Goal: Obtain resource: Download file/media

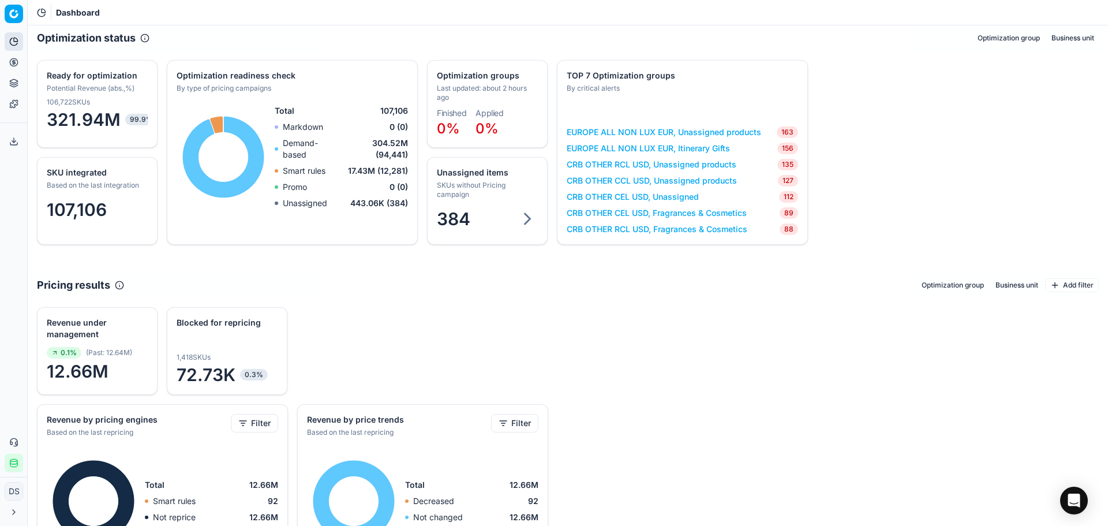
click at [22, 62] on button "Pricing" at bounding box center [14, 62] width 18 height 18
click at [83, 143] on link "Products" at bounding box center [111, 139] width 134 height 16
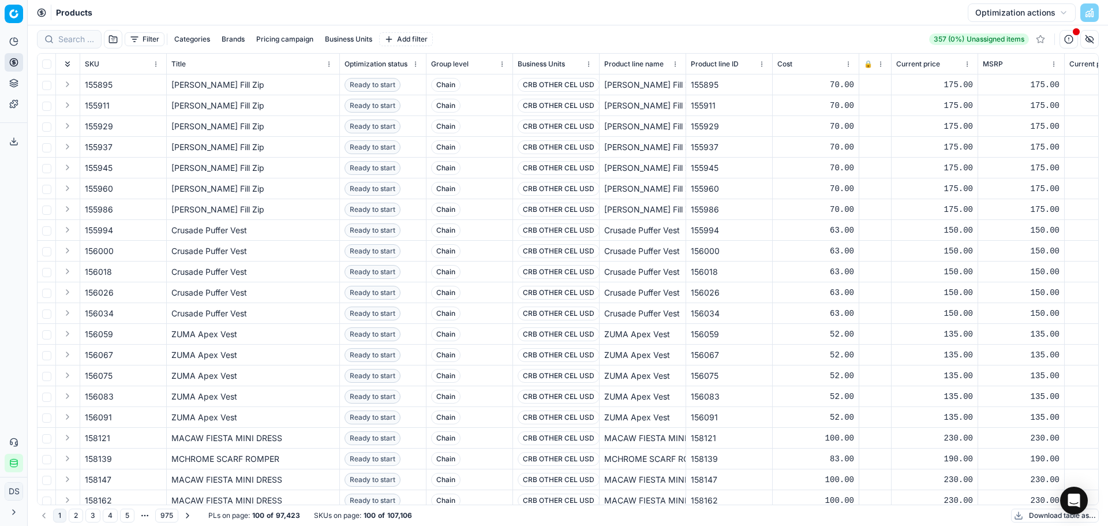
click at [192, 37] on button "Categories" at bounding box center [192, 39] width 45 height 14
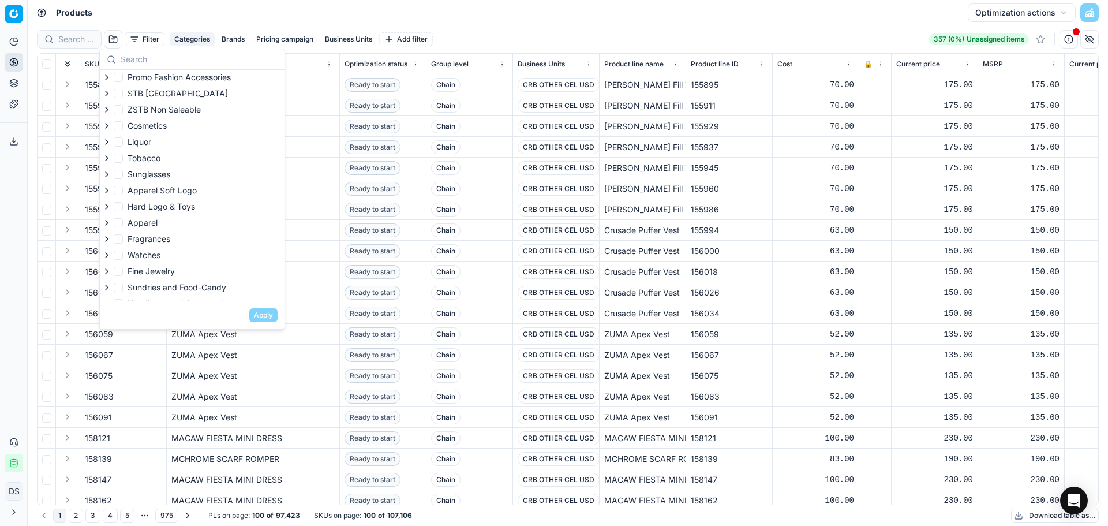
scroll to position [111, 0]
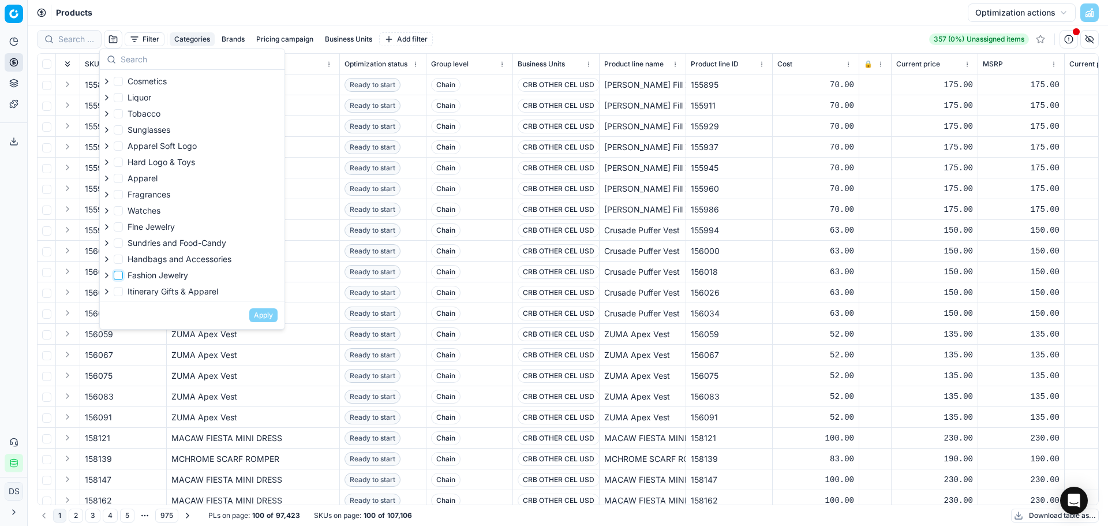
click at [122, 276] on input "Fashion Jewelry" at bounding box center [118, 275] width 9 height 9
checkbox input "true"
click at [261, 315] on button "Apply" at bounding box center [263, 315] width 28 height 14
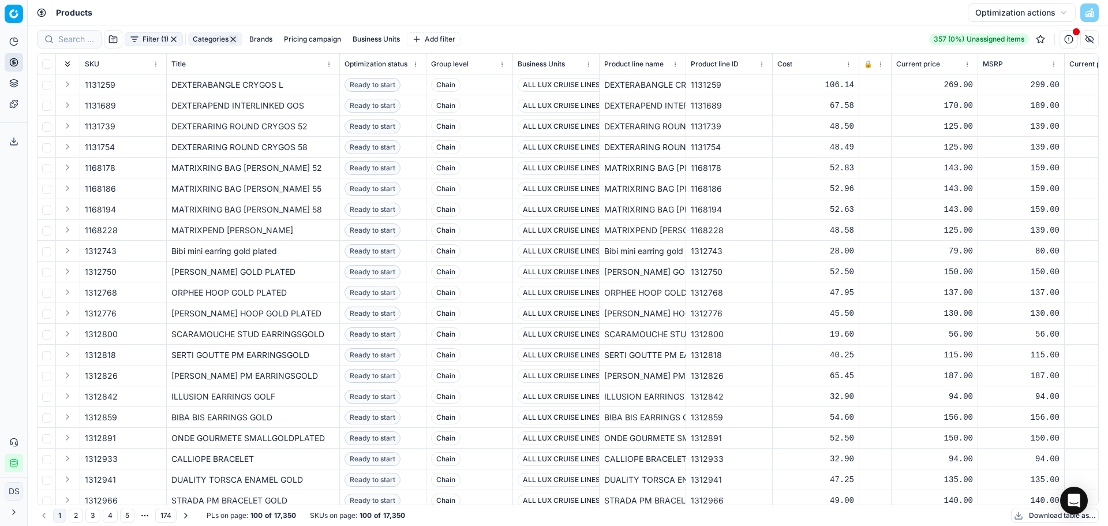
click at [1039, 520] on button "Download table as..." at bounding box center [1055, 515] width 88 height 14
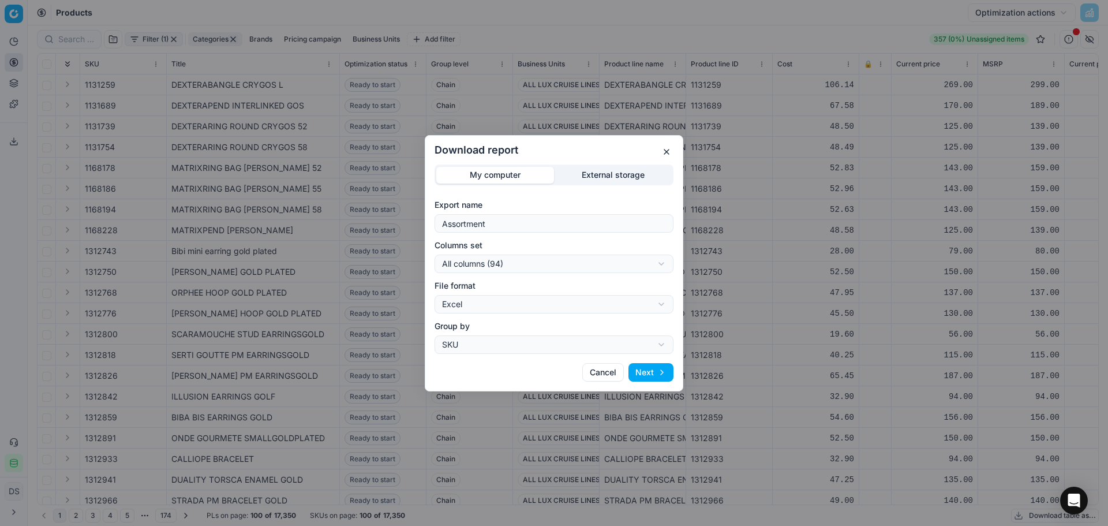
click at [514, 264] on div "Download report My computer External storage Export name Assortment Columns set…" at bounding box center [554, 263] width 1108 height 526
select select "custom"
click at [661, 377] on button "Next" at bounding box center [650, 372] width 45 height 18
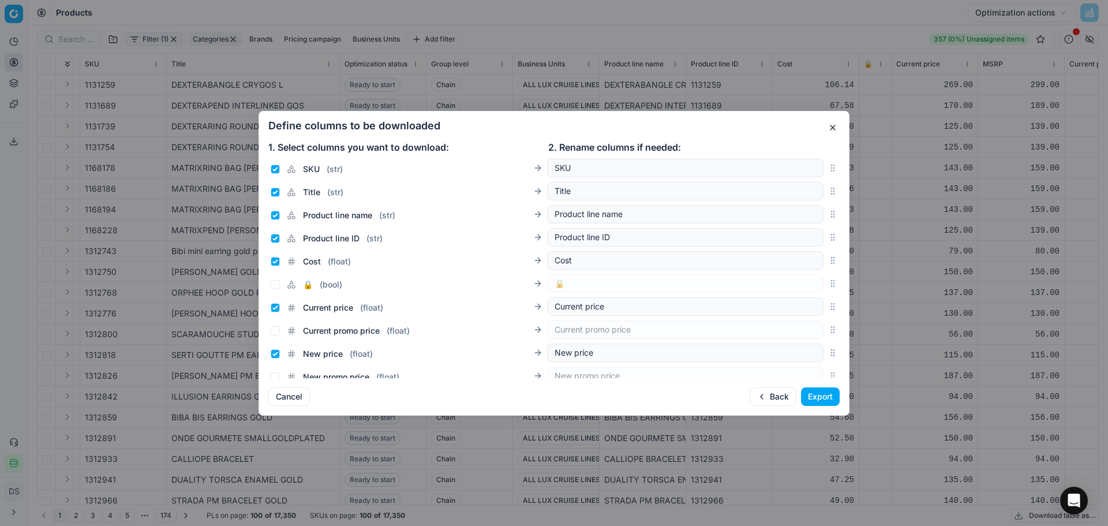
click at [826, 399] on button "Export" at bounding box center [820, 396] width 39 height 18
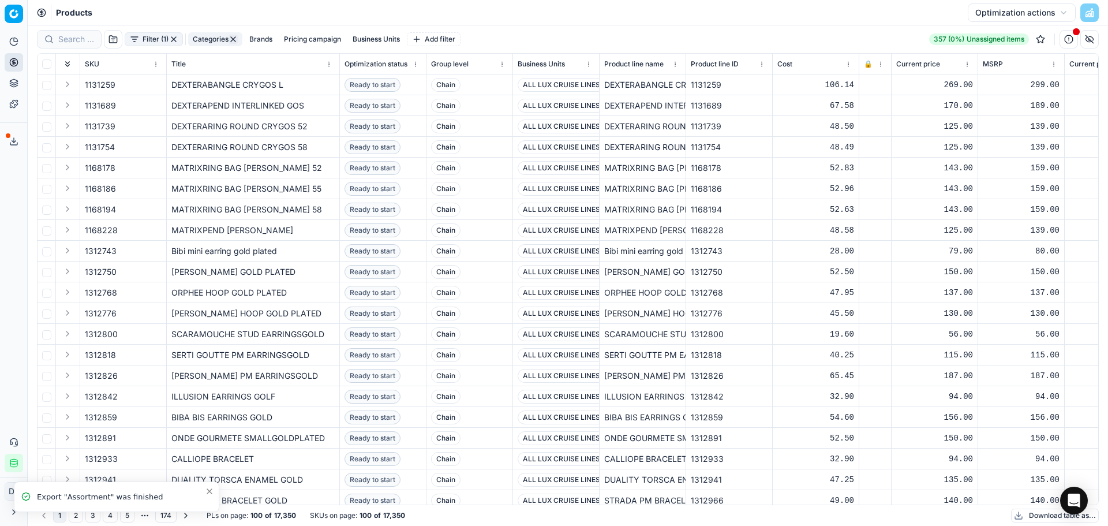
click at [10, 136] on span at bounding box center [8, 135] width 5 height 5
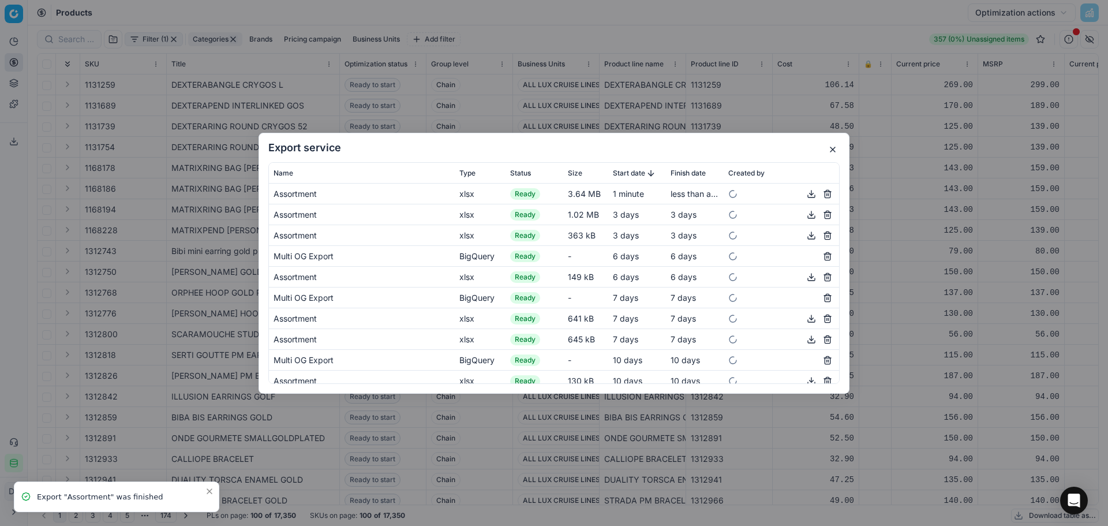
click at [805, 193] on button "button" at bounding box center [811, 193] width 14 height 14
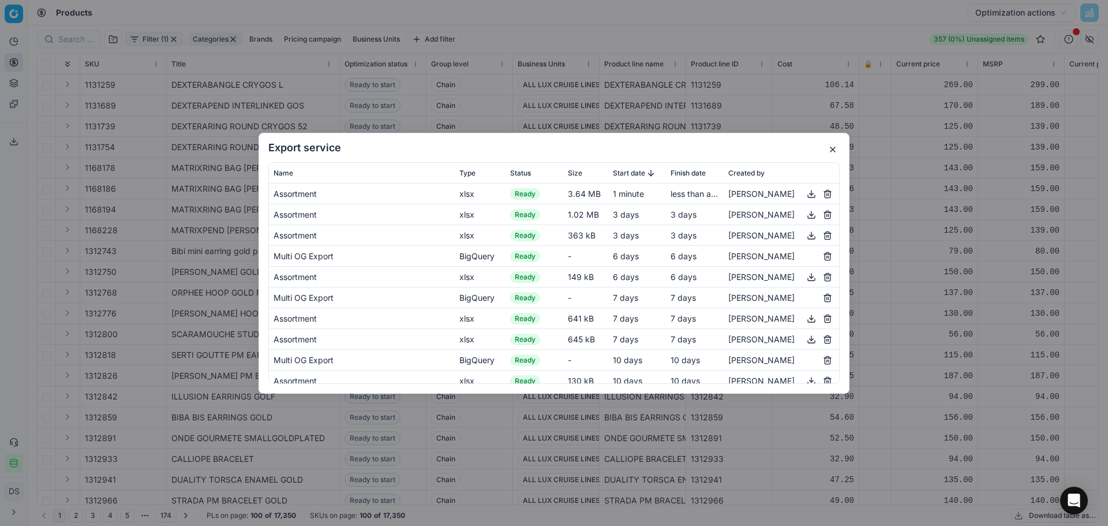
click at [834, 148] on button "button" at bounding box center [833, 150] width 14 height 14
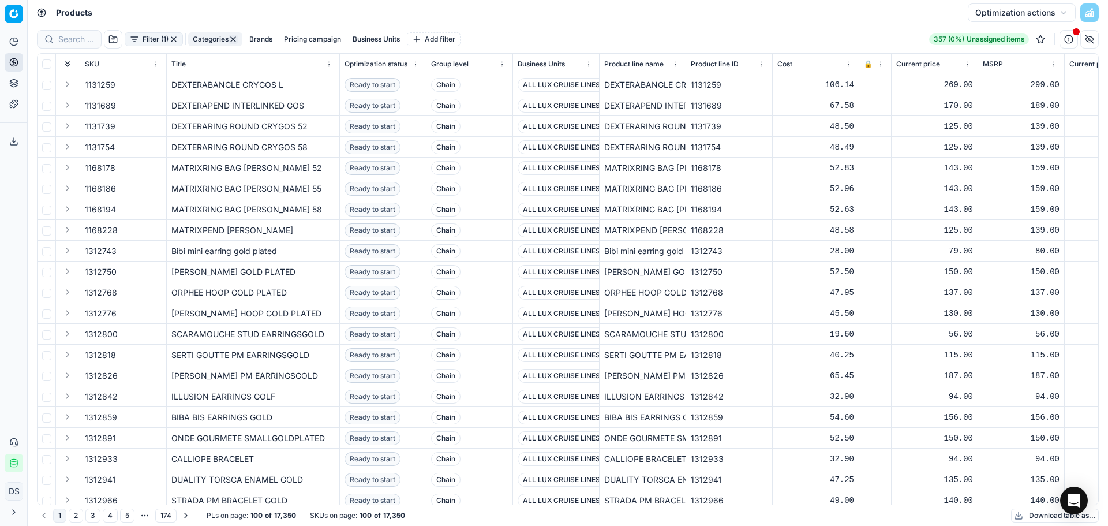
click at [205, 41] on button "Categories" at bounding box center [215, 39] width 54 height 14
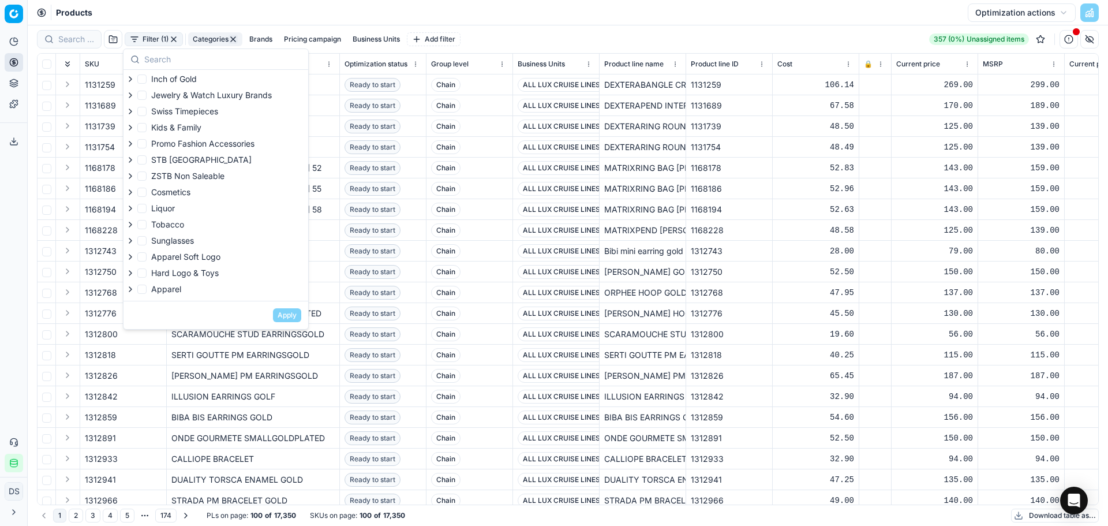
scroll to position [111, 0]
click at [254, 34] on button "Brands" at bounding box center [261, 39] width 32 height 14
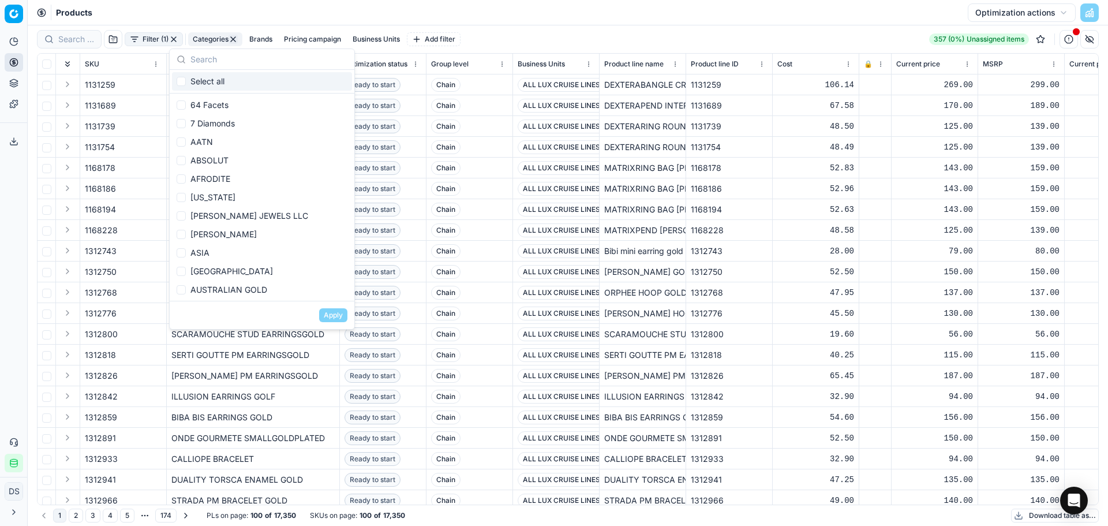
click at [294, 39] on button "Pricing campaign" at bounding box center [312, 39] width 66 height 14
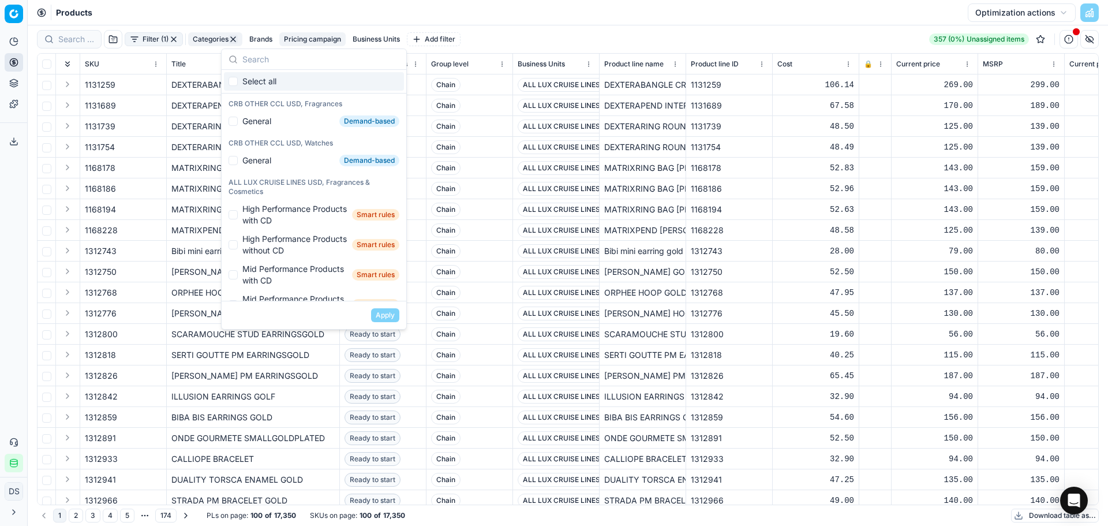
click at [268, 40] on button "Brands" at bounding box center [261, 39] width 32 height 14
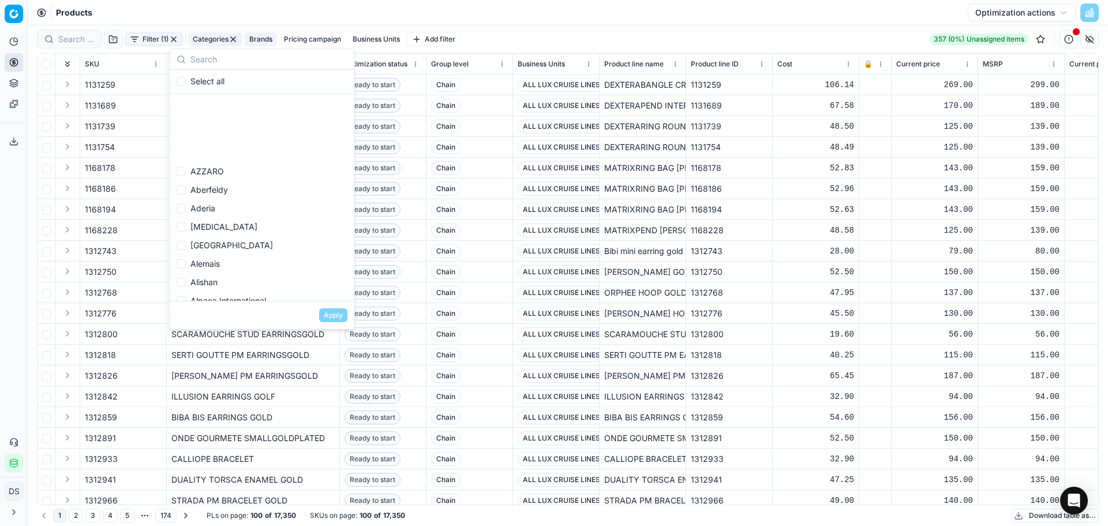
scroll to position [0, 0]
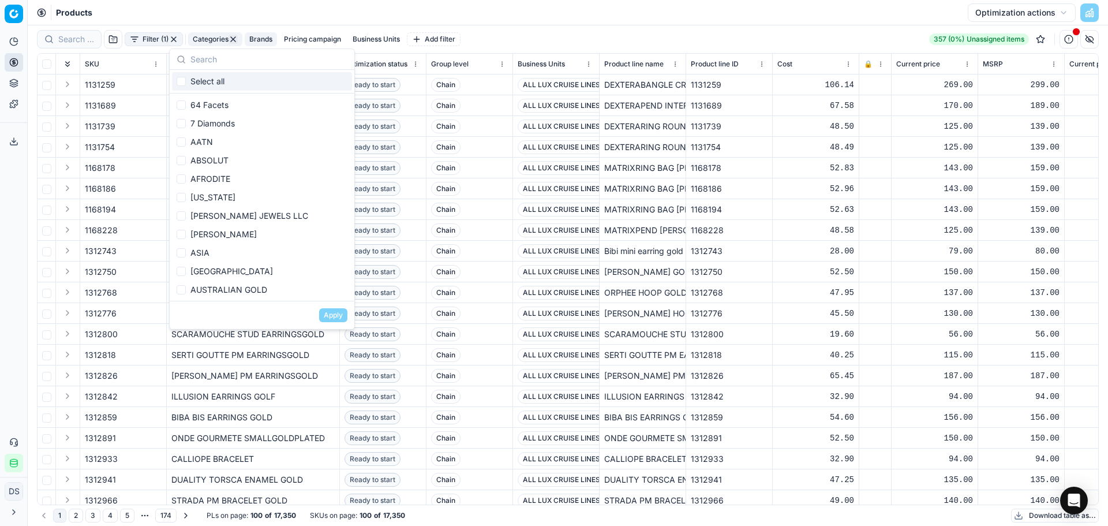
click at [338, 38] on button "Pricing campaign" at bounding box center [312, 39] width 66 height 14
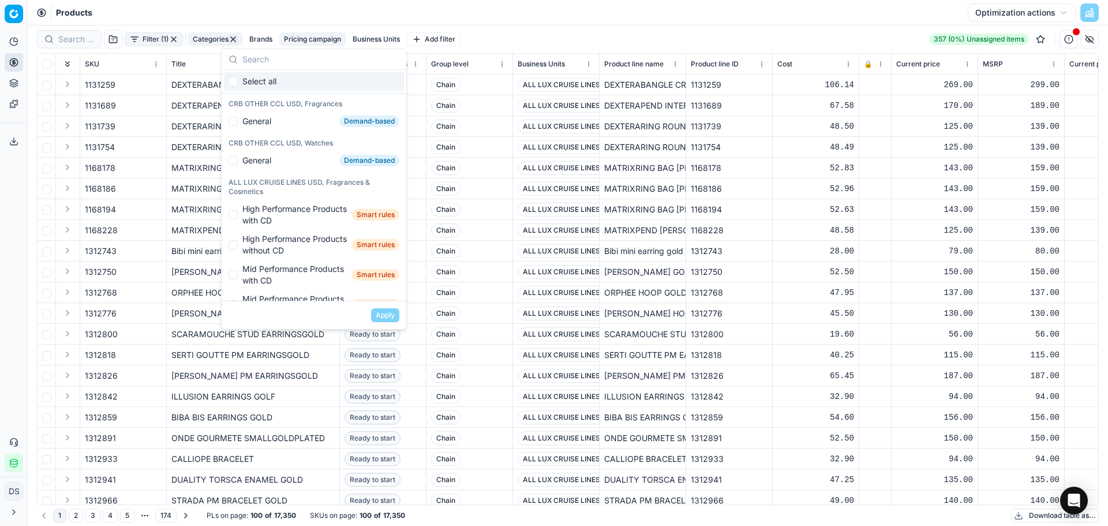
click at [374, 37] on button "Business Units" at bounding box center [376, 39] width 57 height 14
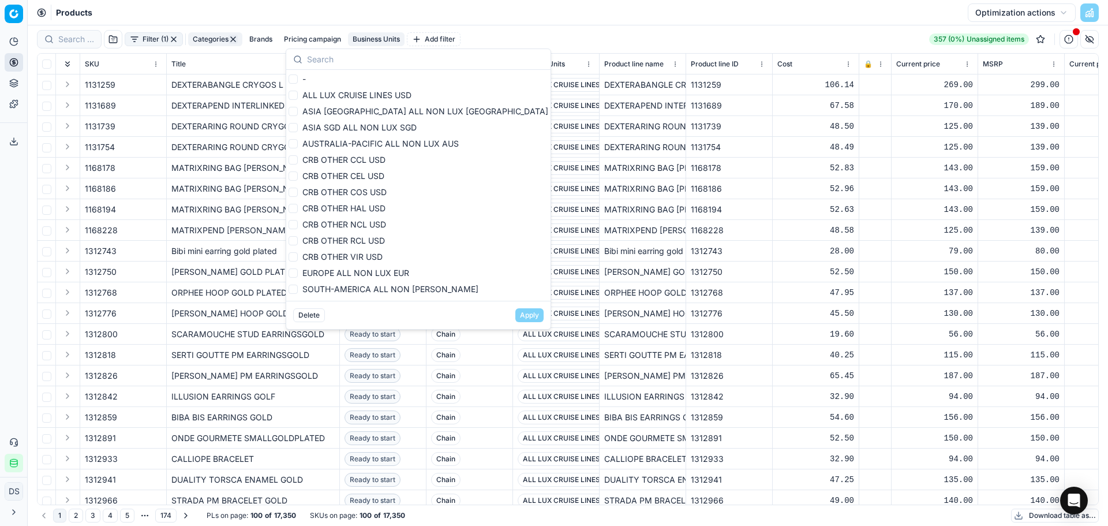
click at [373, 163] on span "CRB OTHER CCL USD" at bounding box center [343, 160] width 83 height 10
click at [298, 163] on input "CRB OTHER CCL USD" at bounding box center [292, 159] width 9 height 9
checkbox input "true"
click at [372, 175] on span "CRB OTHER CEL USD" at bounding box center [343, 176] width 82 height 10
click at [298, 175] on input "CRB OTHER CEL USD" at bounding box center [292, 175] width 9 height 9
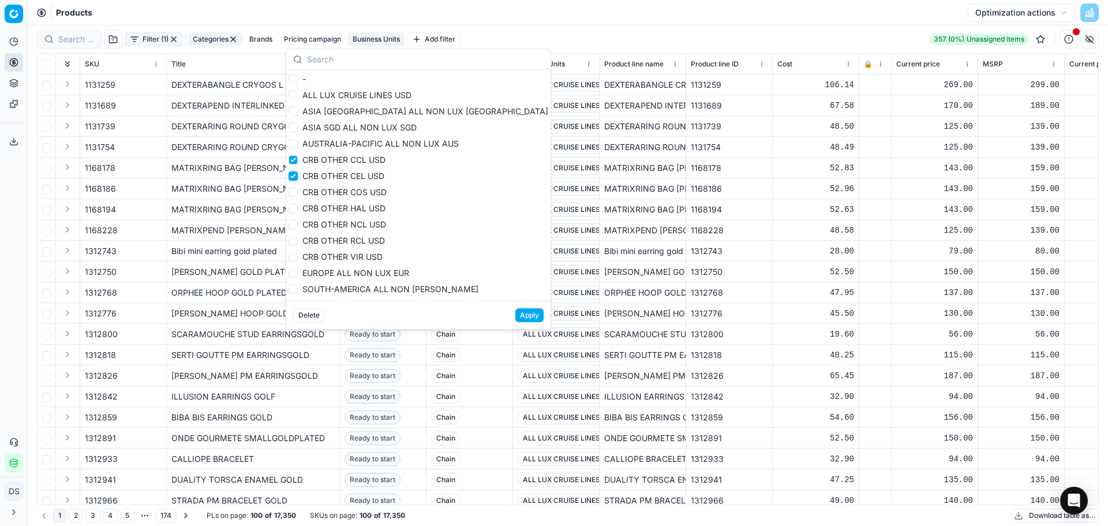
checkbox input "true"
click at [371, 206] on span "CRB OTHER HAL USD" at bounding box center [343, 208] width 83 height 10
click at [298, 206] on input "CRB OTHER HAL USD" at bounding box center [292, 208] width 9 height 9
checkbox input "true"
click at [370, 236] on span "CRB OTHER RCL USD" at bounding box center [343, 240] width 83 height 10
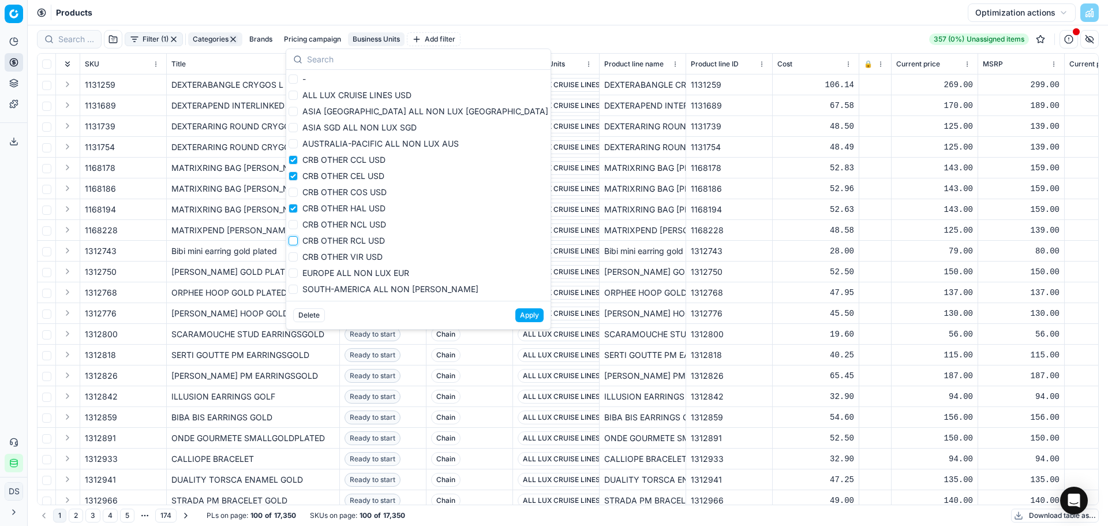
click at [298, 236] on input "CRB OTHER RCL USD" at bounding box center [292, 240] width 9 height 9
checkbox input "true"
click at [369, 260] on span "CRB OTHER VIR USD" at bounding box center [342, 257] width 80 height 10
click at [298, 260] on input "CRB OTHER VIR USD" at bounding box center [292, 256] width 9 height 9
checkbox input "true"
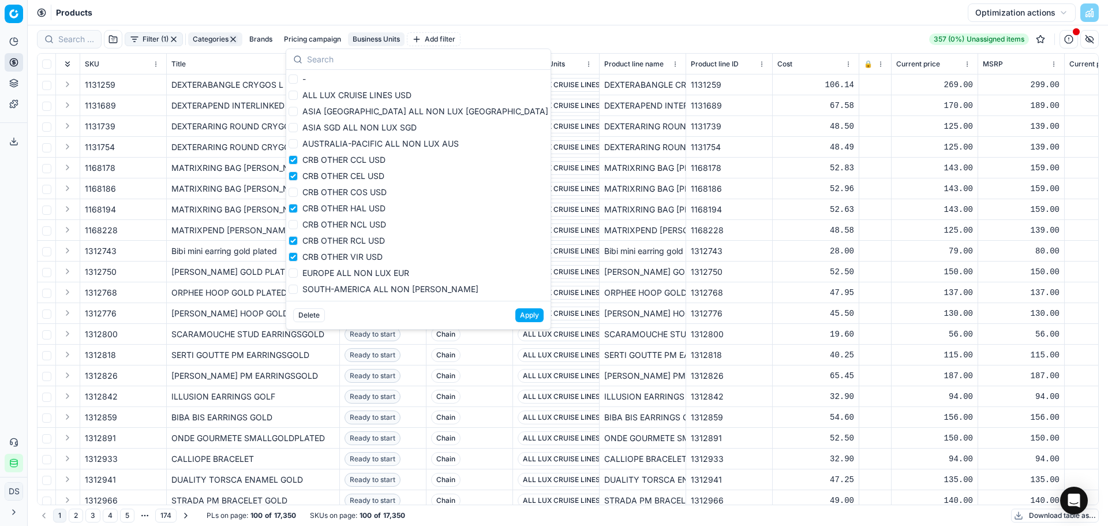
click at [515, 314] on button "Apply" at bounding box center [529, 315] width 28 height 14
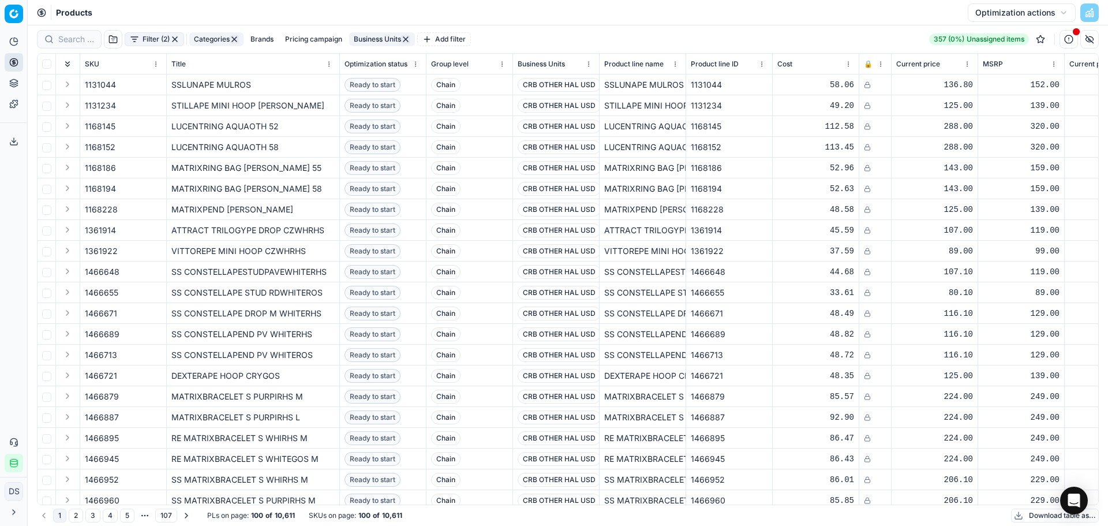
click at [262, 42] on button "Brands" at bounding box center [262, 39] width 32 height 14
type input "shae"
click at [182, 82] on input "Suggestions" at bounding box center [182, 81] width 9 height 9
checkbox input "true"
click at [338, 115] on div "Apply" at bounding box center [263, 107] width 185 height 28
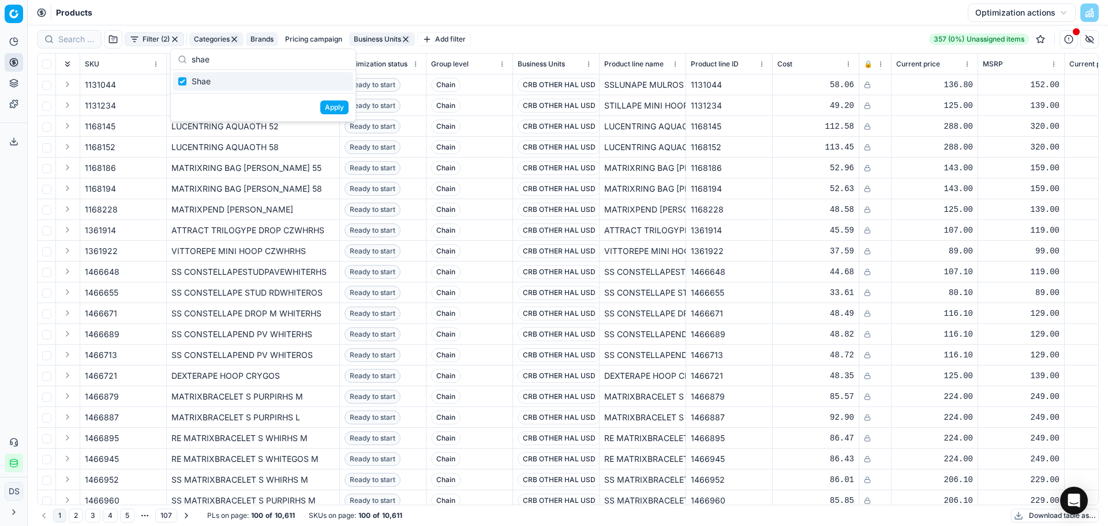
click at [335, 108] on button "Apply" at bounding box center [334, 107] width 28 height 14
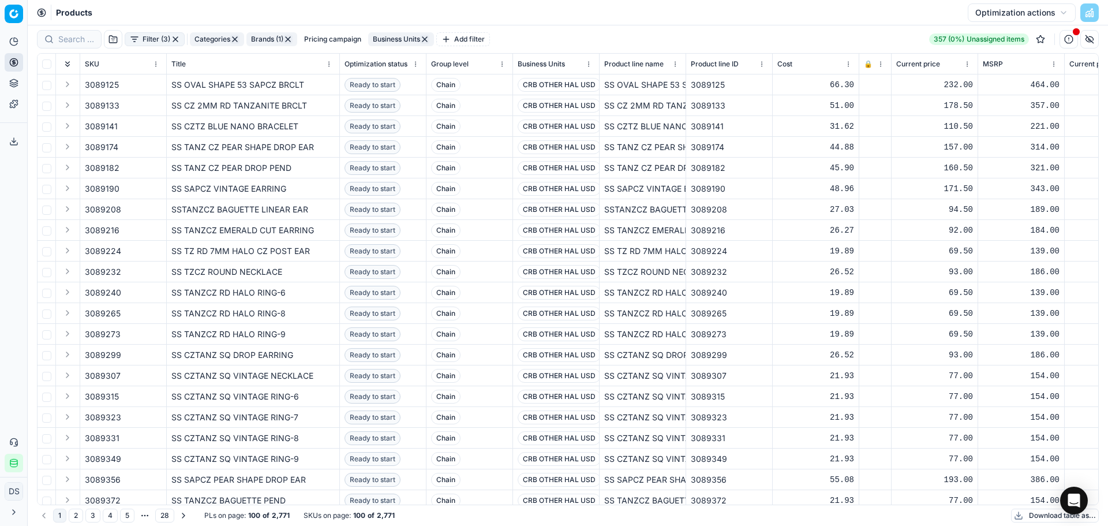
click at [1051, 518] on button "Download table as..." at bounding box center [1055, 515] width 88 height 14
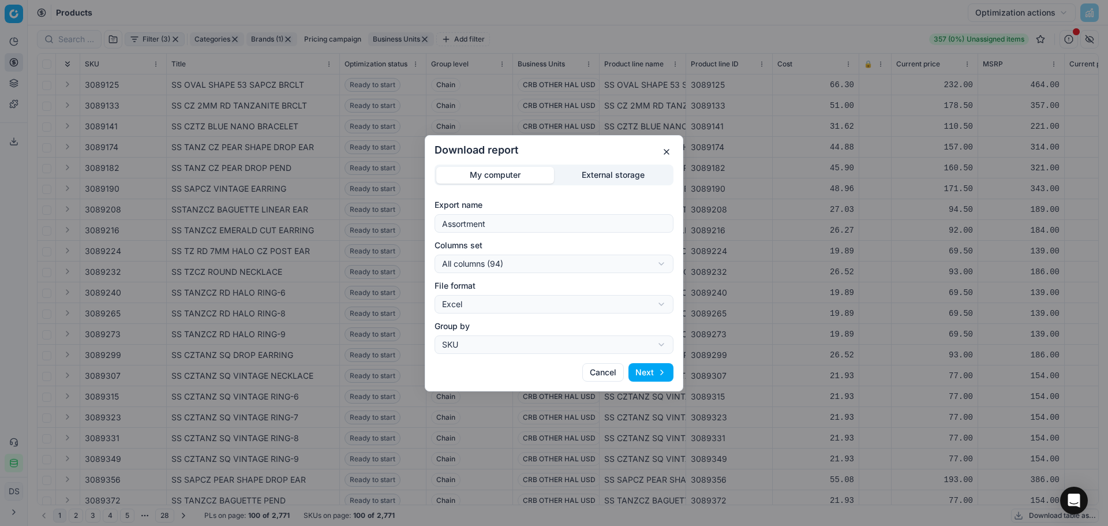
click at [511, 273] on form "Export name Assortment Columns set All columns (94) All columns (94) Current ta…" at bounding box center [553, 276] width 239 height 155
click at [515, 268] on div "Download report My computer External storage Export name Assortment Columns set…" at bounding box center [554, 263] width 1108 height 526
select select "custom"
click at [657, 373] on button "Next" at bounding box center [650, 372] width 45 height 18
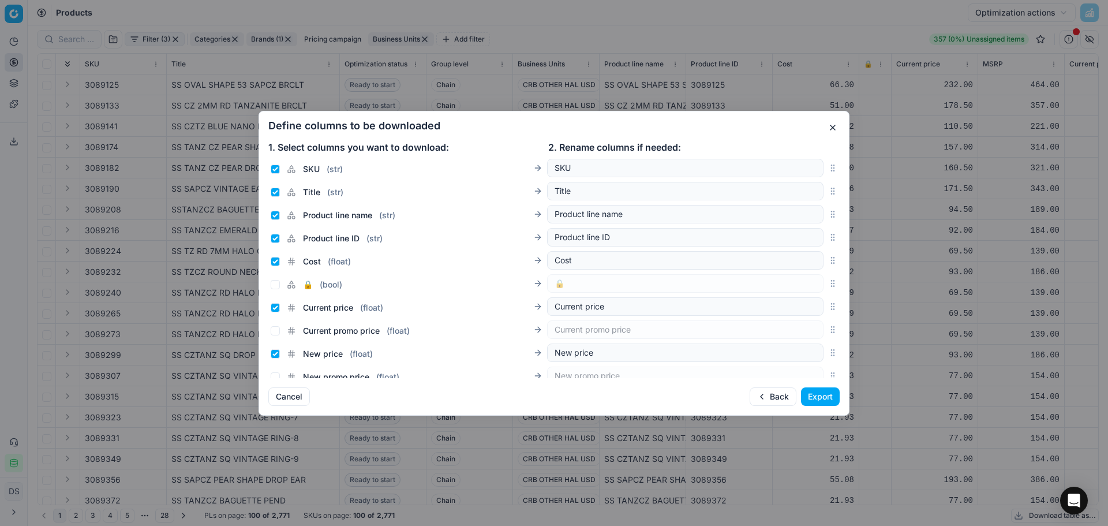
click at [827, 398] on button "Export" at bounding box center [820, 396] width 39 height 18
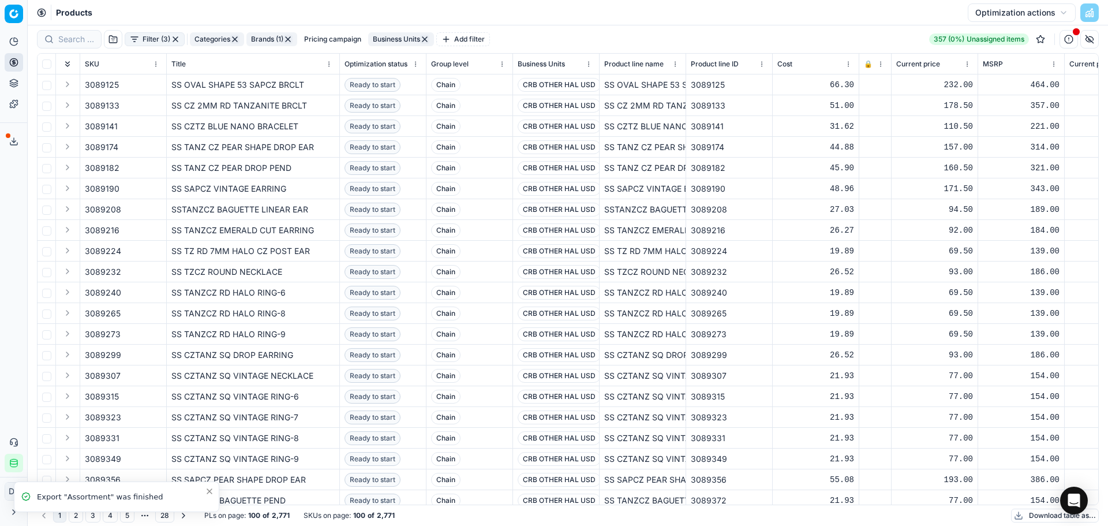
click at [18, 139] on button "Export service" at bounding box center [14, 141] width 18 height 18
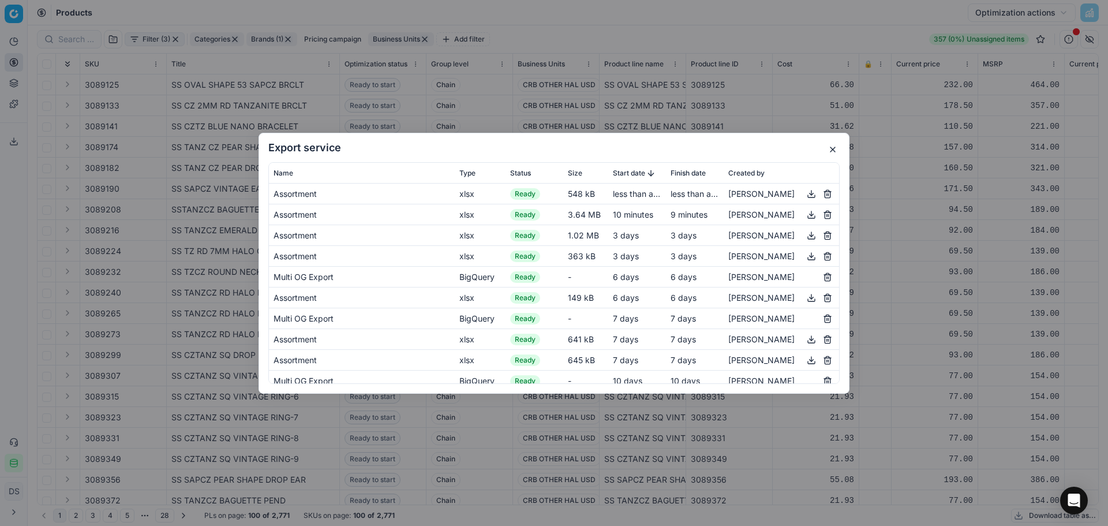
click at [804, 194] on button "button" at bounding box center [811, 193] width 14 height 14
click at [833, 149] on button "button" at bounding box center [833, 150] width 14 height 14
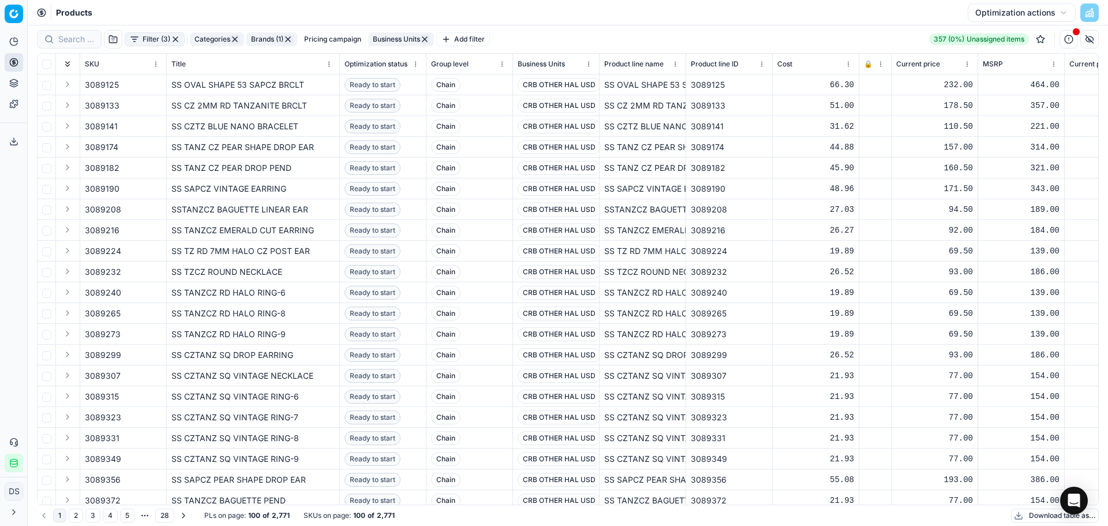
click at [412, 41] on button "Business Units" at bounding box center [401, 39] width 66 height 14
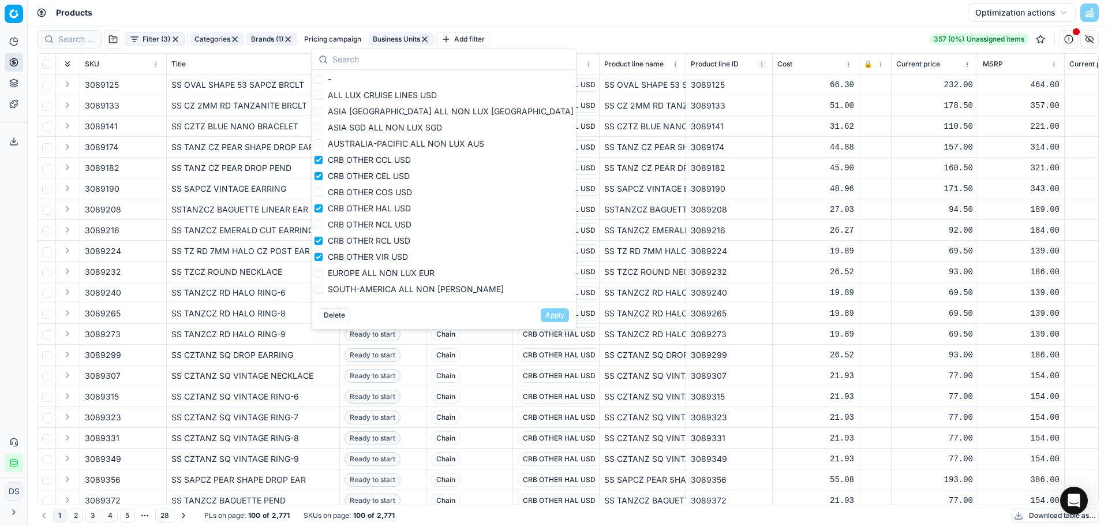
click at [11, 138] on icon at bounding box center [13, 141] width 9 height 9
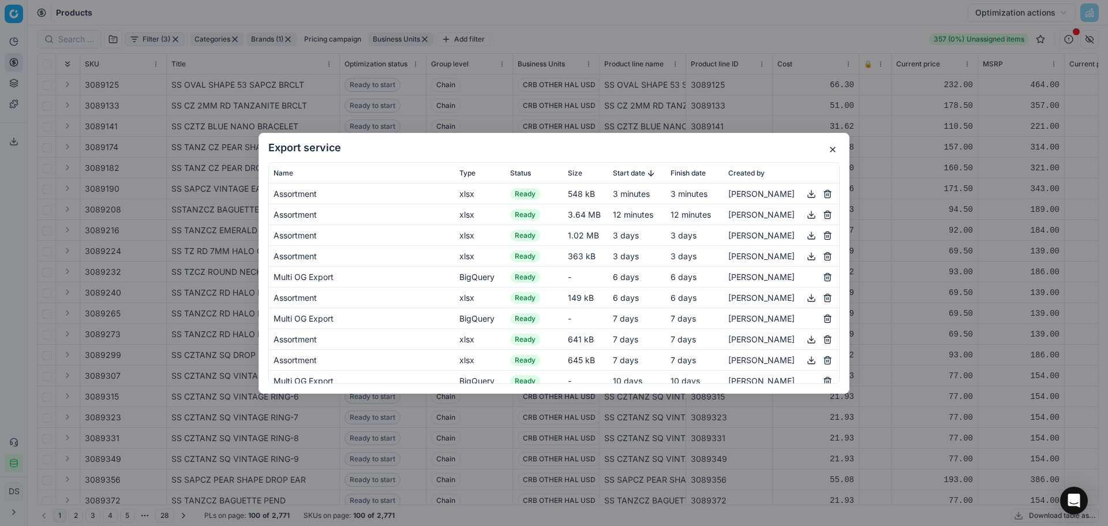
click at [804, 194] on button "button" at bounding box center [811, 193] width 14 height 14
